Goal: Task Accomplishment & Management: Use online tool/utility

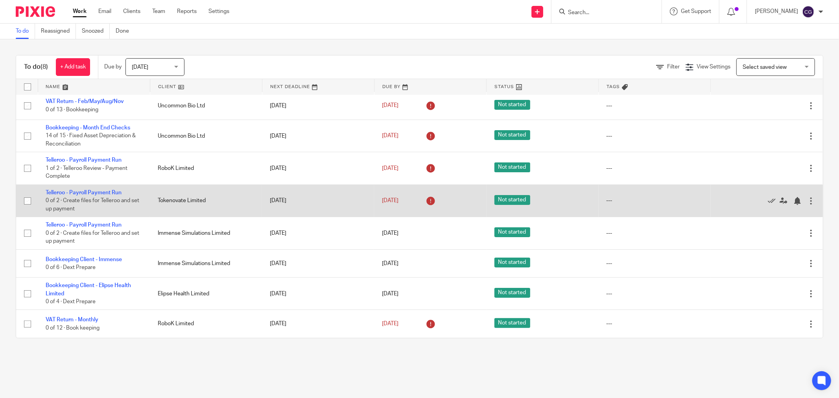
scroll to position [6, 0]
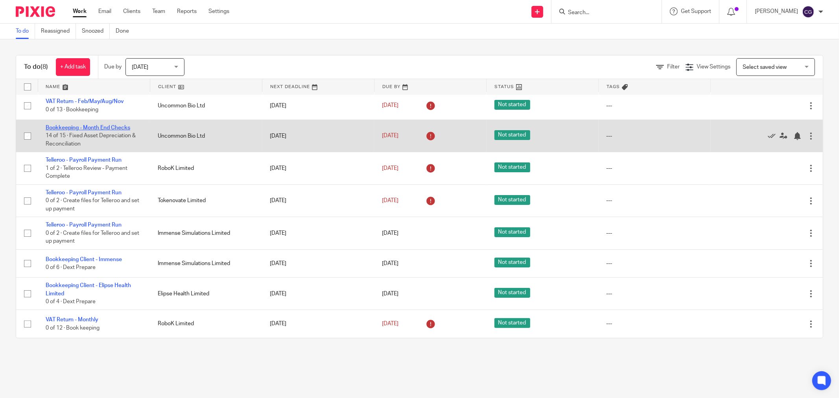
click at [74, 125] on link "Bookkeeping - Month End Checks" at bounding box center [88, 128] width 85 height 6
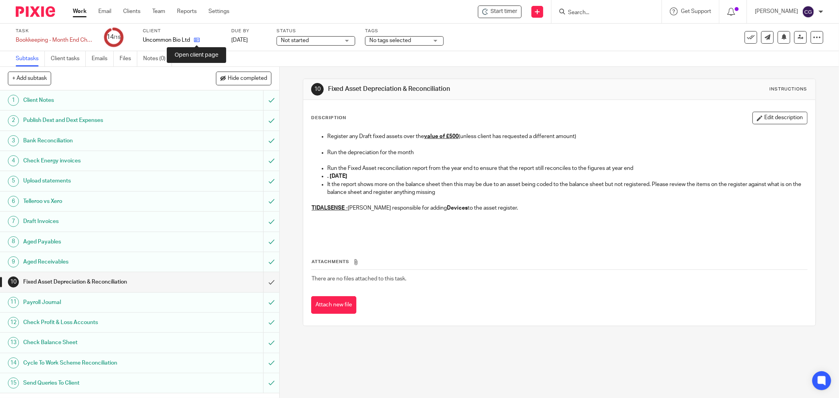
click at [199, 39] on icon at bounding box center [197, 40] width 6 height 6
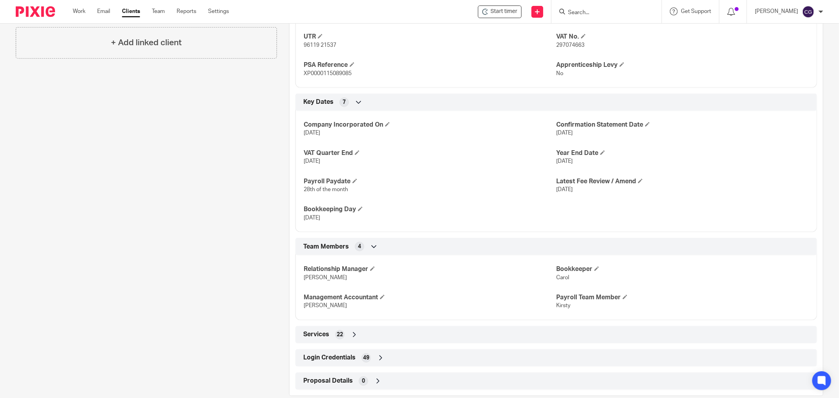
scroll to position [414, 0]
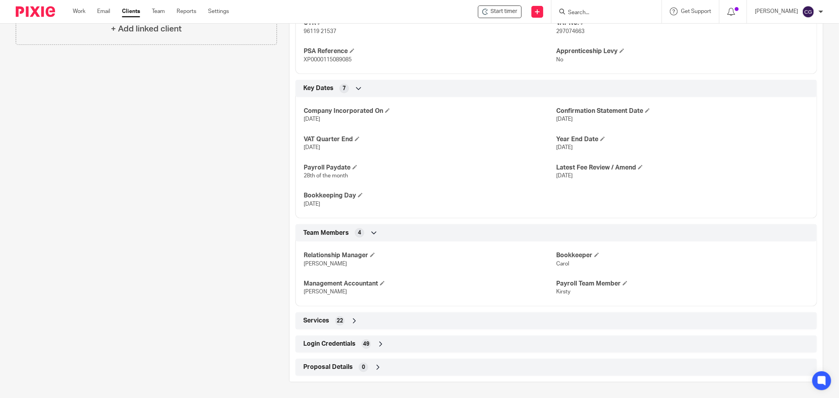
click at [377, 345] on icon at bounding box center [381, 344] width 8 height 8
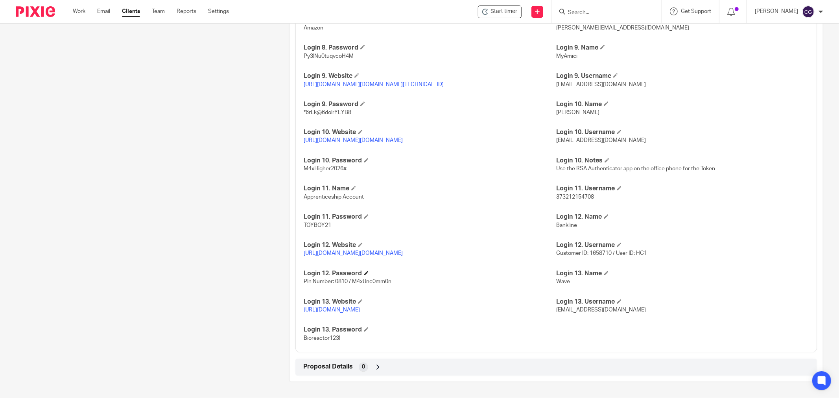
scroll to position [1201, 0]
click at [403, 144] on link "https://access.jpmorgan.com/sso/redirectlogin?brand=jpma&URI=https://accessport…" at bounding box center [353, 141] width 99 height 6
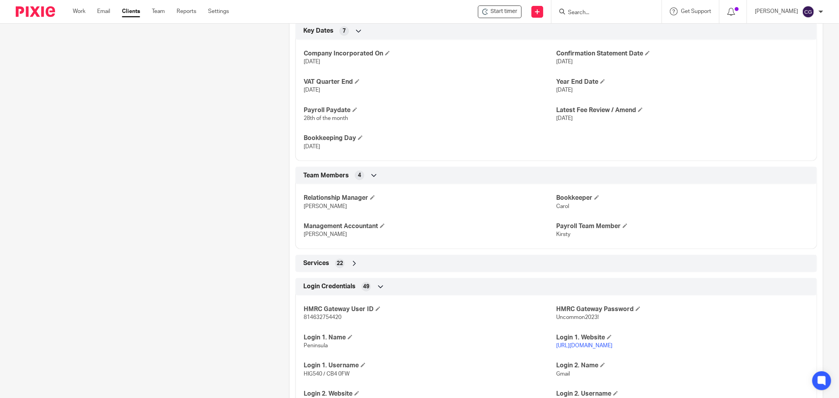
scroll to position [457, 0]
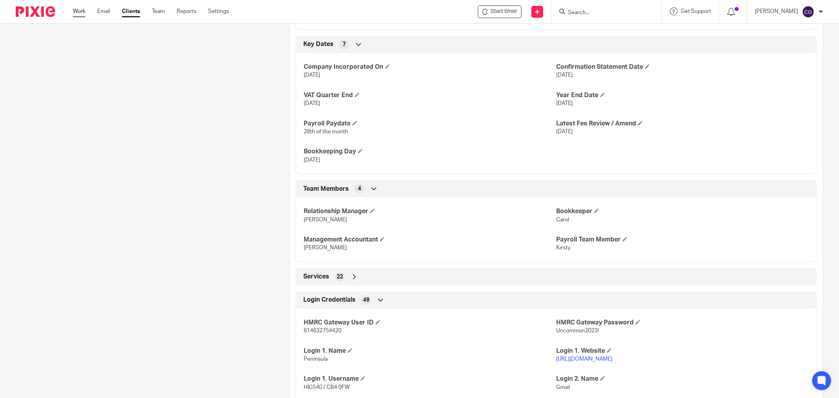
click at [84, 13] on link "Work" at bounding box center [79, 11] width 13 height 8
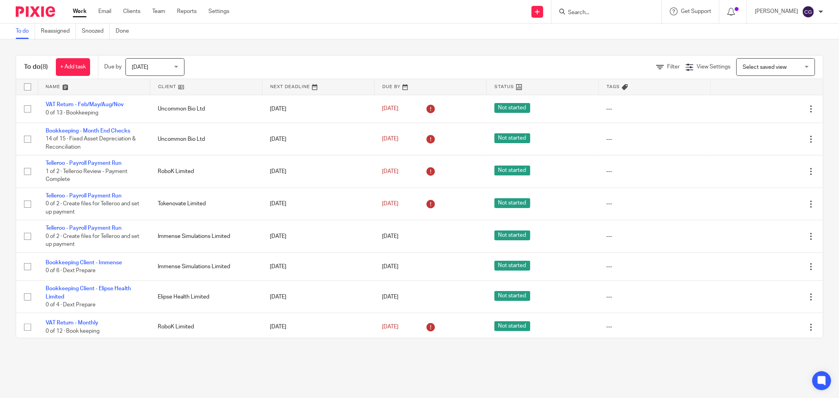
click at [58, 87] on link at bounding box center [94, 87] width 112 height 16
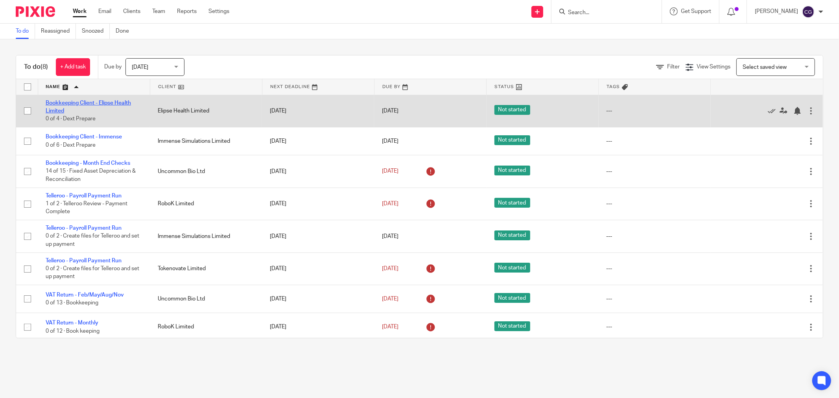
click at [62, 108] on link "Bookkeeping Client - Elipse Health Limited" at bounding box center [88, 106] width 85 height 13
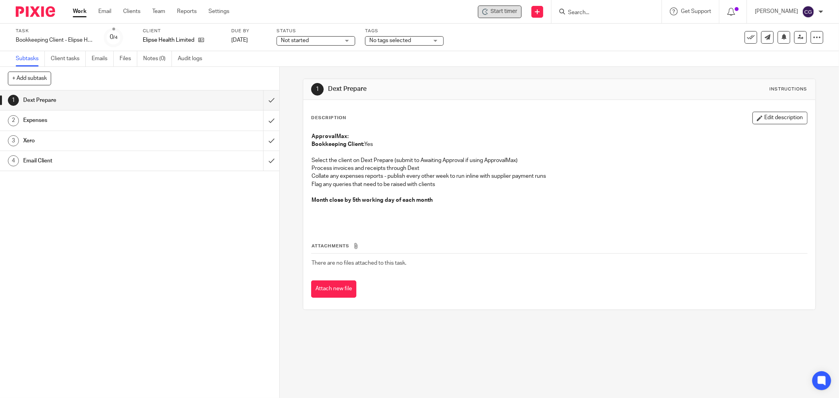
click at [513, 16] on div "Start timer" at bounding box center [500, 12] width 44 height 13
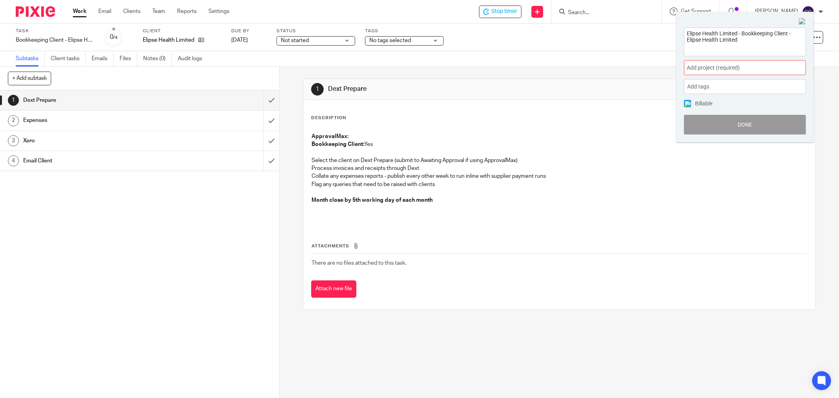
click at [712, 65] on span "Add project (required) :" at bounding box center [736, 68] width 99 height 8
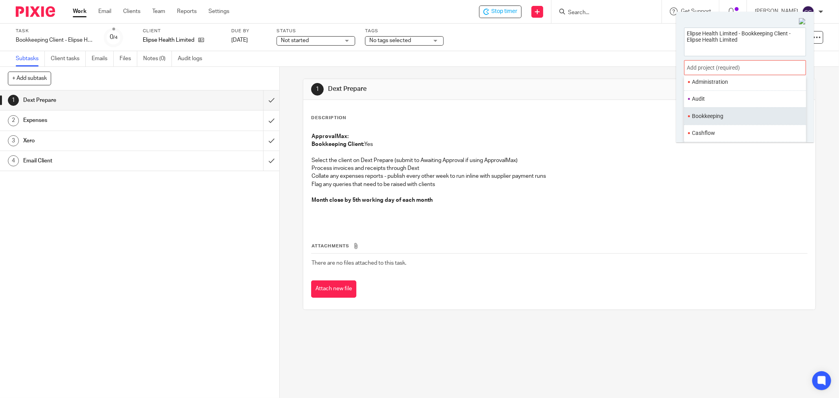
click at [706, 114] on li "Bookkeeping" at bounding box center [743, 116] width 103 height 8
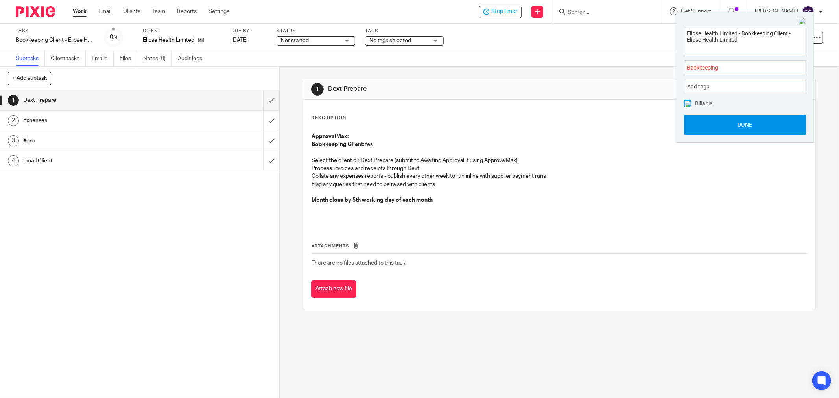
click at [738, 121] on button "Done" at bounding box center [745, 125] width 122 height 20
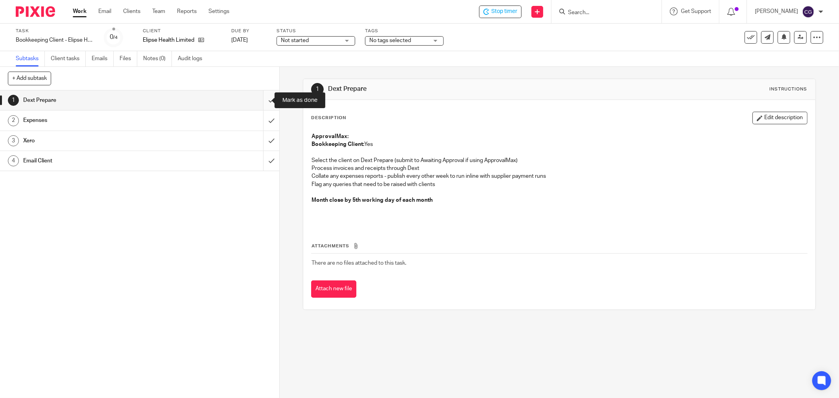
click at [262, 104] on input "submit" at bounding box center [139, 101] width 279 height 20
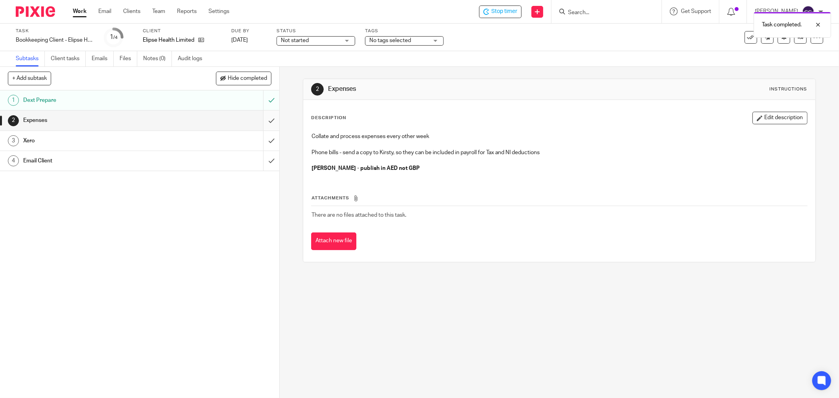
click at [262, 122] on input "submit" at bounding box center [139, 121] width 279 height 20
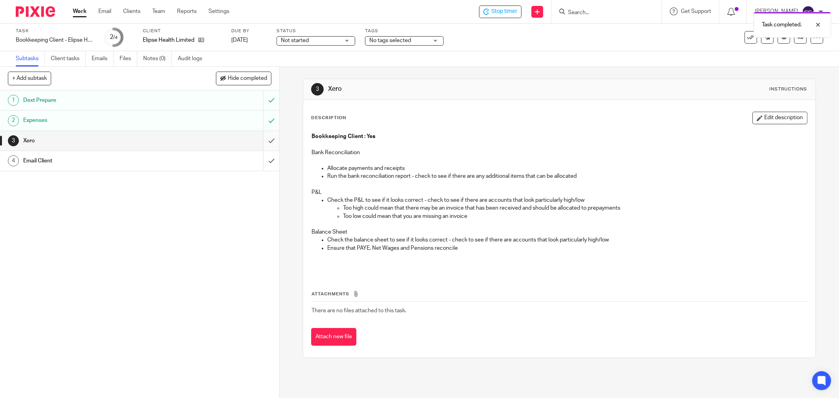
click at [263, 140] on input "submit" at bounding box center [139, 141] width 279 height 20
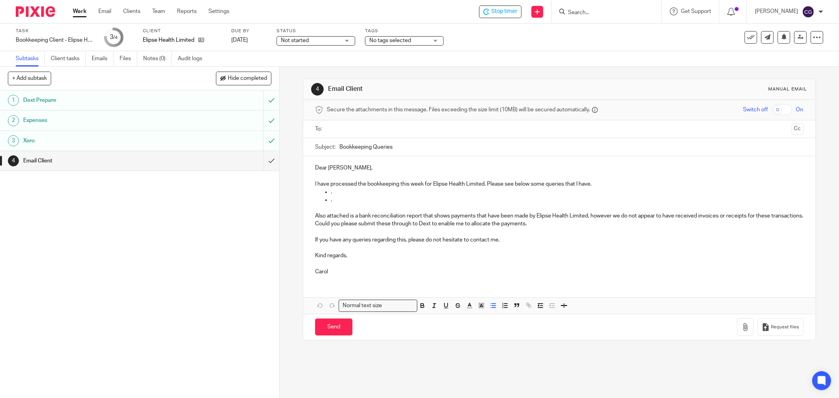
click at [353, 198] on p "." at bounding box center [567, 200] width 473 height 8
click at [344, 194] on p "." at bounding box center [567, 192] width 473 height 8
click at [338, 202] on p "." at bounding box center [567, 200] width 473 height 8
drag, startPoint x: 342, startPoint y: 170, endPoint x: 380, endPoint y: 177, distance: 39.4
click at [342, 170] on p "Dear [PERSON_NAME]," at bounding box center [559, 168] width 489 height 8
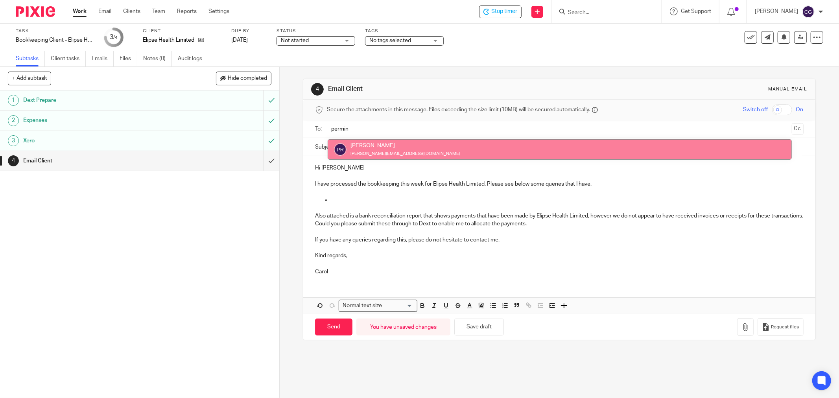
type input "permin"
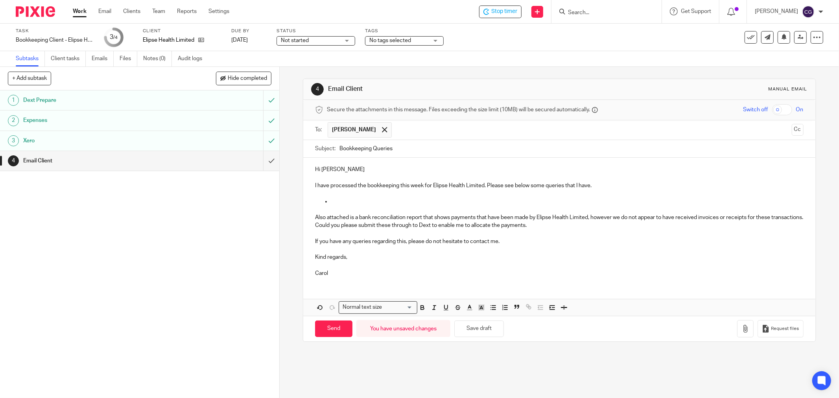
click at [396, 128] on input "text" at bounding box center [592, 129] width 393 height 15
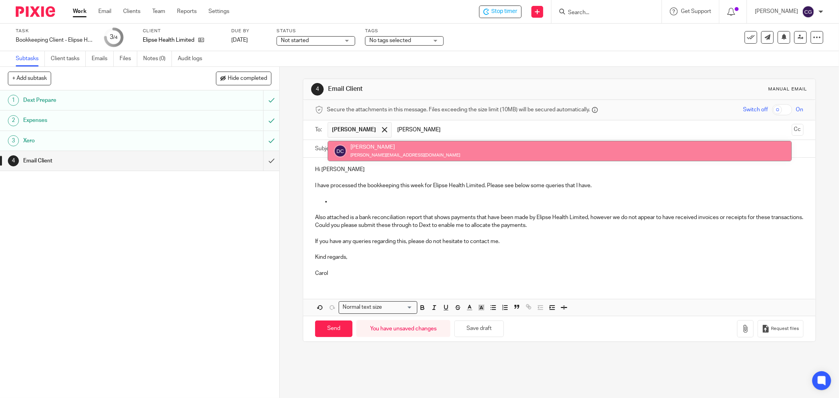
type input "[PERSON_NAME]"
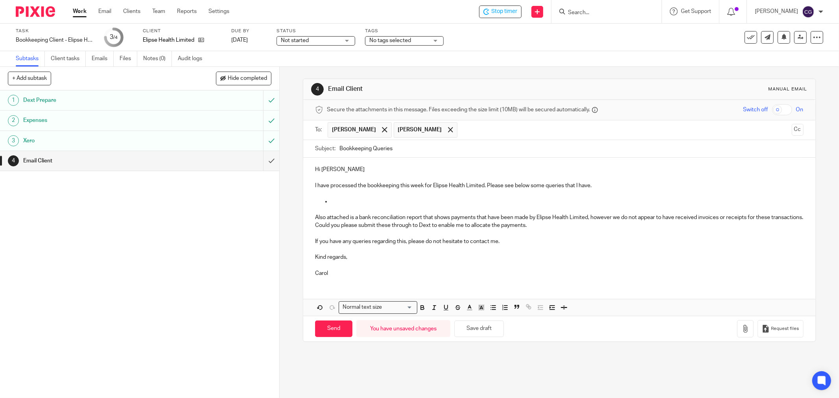
click at [340, 150] on input "Bookkeeping Queries" at bounding box center [572, 149] width 464 height 18
click at [426, 150] on input "Elipse Bookkeeping Queries" at bounding box center [572, 149] width 464 height 18
type input "Elipse Bookkeeping Queries [DATE]"
click at [473, 327] on button "Save draft" at bounding box center [480, 329] width 50 height 17
drag, startPoint x: 601, startPoint y: 188, endPoint x: 484, endPoint y: 189, distance: 116.5
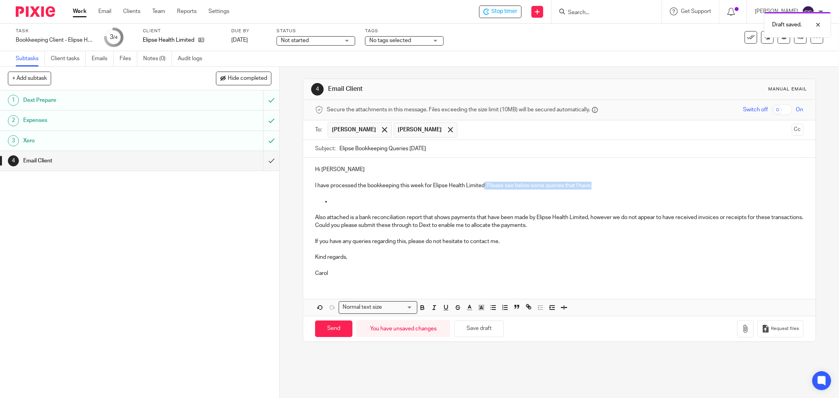
click at [484, 189] on p "I have processed the bookkeeping this week for Elipse Health Limited. Please se…" at bounding box center [559, 186] width 489 height 8
click at [360, 203] on p at bounding box center [567, 202] width 473 height 8
drag, startPoint x: 418, startPoint y: 201, endPoint x: 445, endPoint y: 202, distance: 27.2
click at [445, 202] on p "Please can you send the invoice for Advanced" at bounding box center [567, 202] width 473 height 8
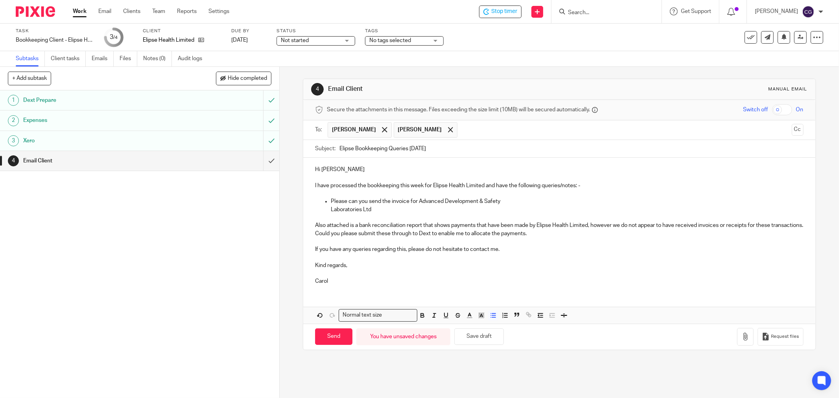
click at [408, 204] on p "Please can you send the invoice for Advanced Development & Safety" at bounding box center [567, 202] width 473 height 8
click at [532, 200] on p "Please can you send the invoice INV-53550 for Advanced Development & Safety" at bounding box center [567, 202] width 473 height 8
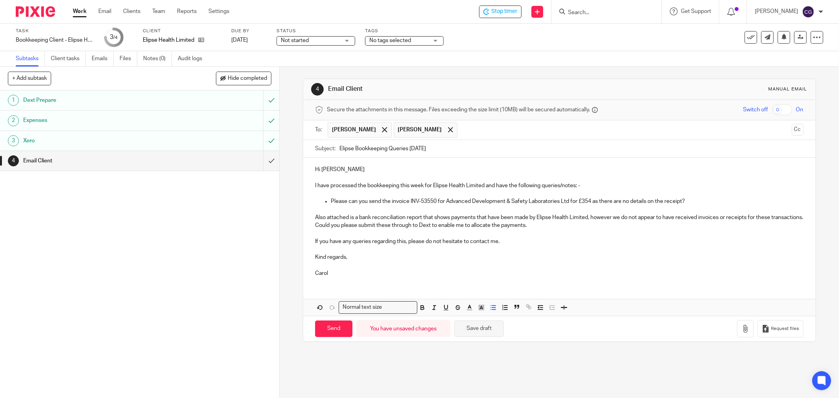
click at [468, 331] on button "Save draft" at bounding box center [480, 329] width 50 height 17
drag, startPoint x: 682, startPoint y: 203, endPoint x: 592, endPoint y: 204, distance: 90.9
click at [592, 204] on p "Please can you send the invoice INV-53550 for Advanced Development & Safety Lab…" at bounding box center [567, 202] width 473 height 8
click at [484, 329] on button "Save draft" at bounding box center [480, 329] width 50 height 17
